Goal: Task Accomplishment & Management: Manage account settings

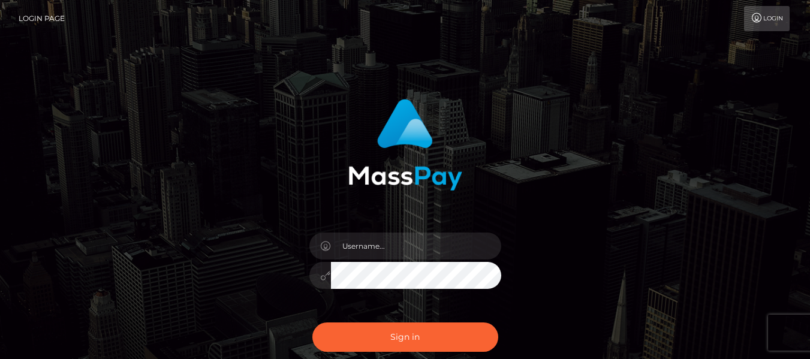
type input "[EMAIL_ADDRESS][DOMAIN_NAME]"
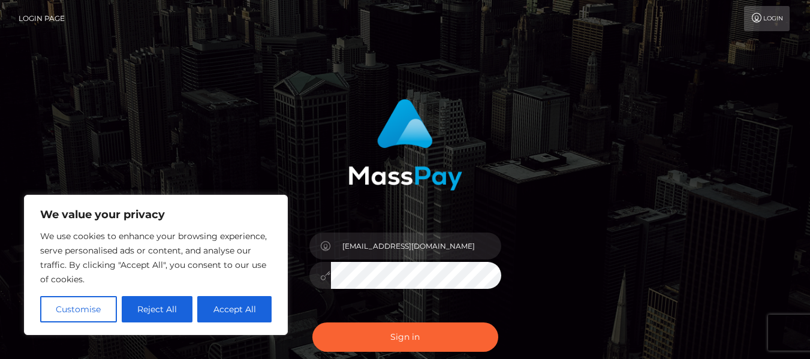
click at [253, 307] on button "Accept All" at bounding box center [234, 309] width 74 height 26
checkbox input "true"
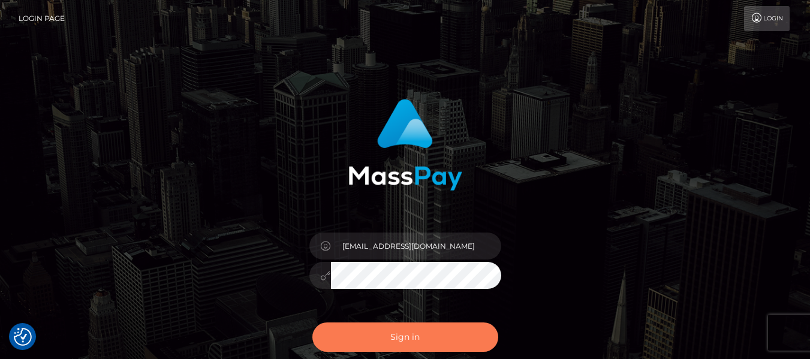
click at [364, 337] on button "Sign in" at bounding box center [405, 336] width 186 height 29
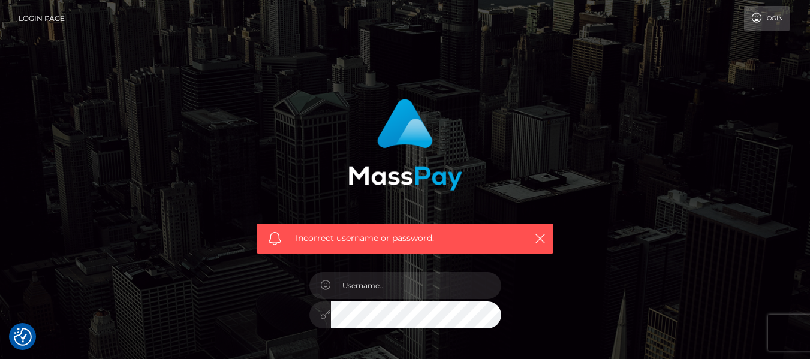
click at [366, 271] on div at bounding box center [405, 309] width 210 height 92
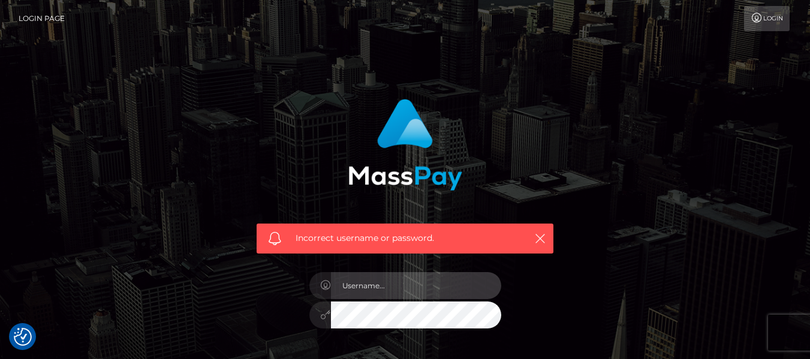
click at [369, 279] on input "text" at bounding box center [416, 285] width 170 height 27
type input "[EMAIL_ADDRESS][DOMAIN_NAME]"
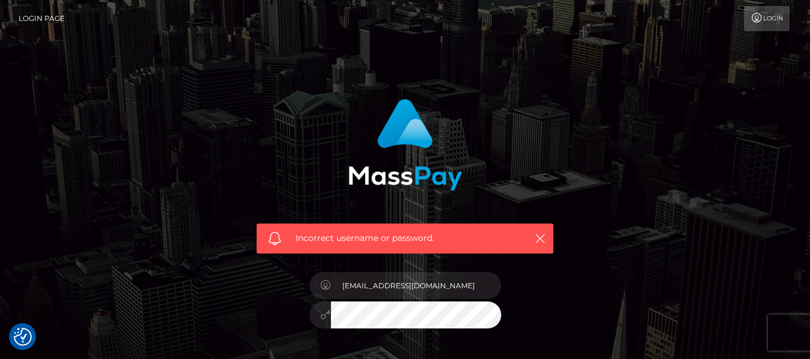
click at [246, 308] on div "Incorrect username or password. [EMAIL_ADDRESS][DOMAIN_NAME]" at bounding box center [404, 262] width 333 height 345
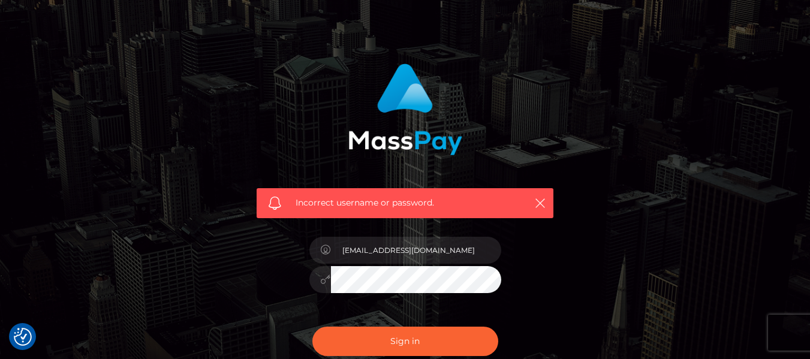
scroll to position [35, 0]
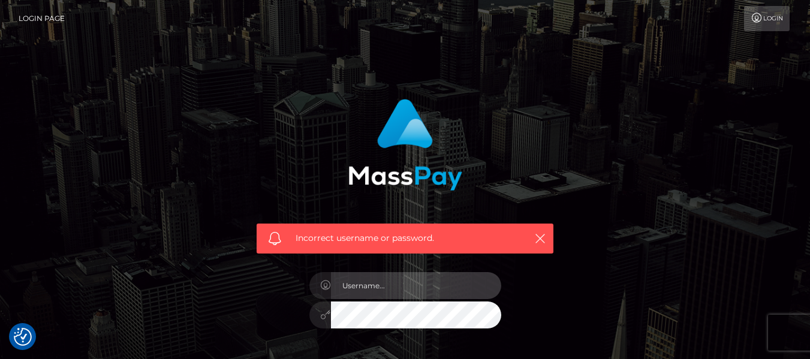
click at [364, 290] on input "text" at bounding box center [416, 285] width 170 height 27
type input "[EMAIL_ADDRESS][DOMAIN_NAME]"
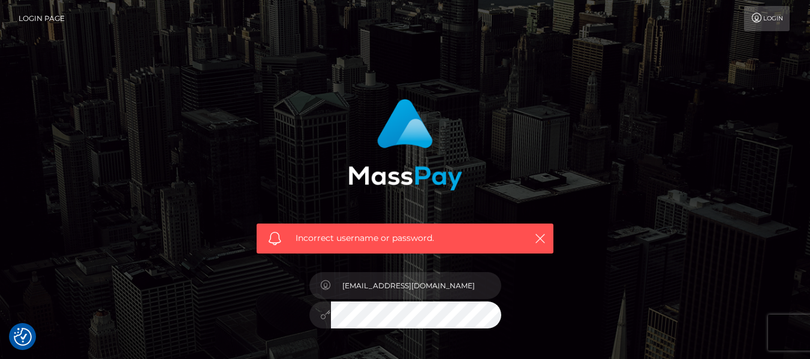
click at [262, 307] on div "Incorrect username or password. [EMAIL_ADDRESS][DOMAIN_NAME]" at bounding box center [404, 256] width 315 height 333
